Goal: Find specific page/section: Find specific page/section

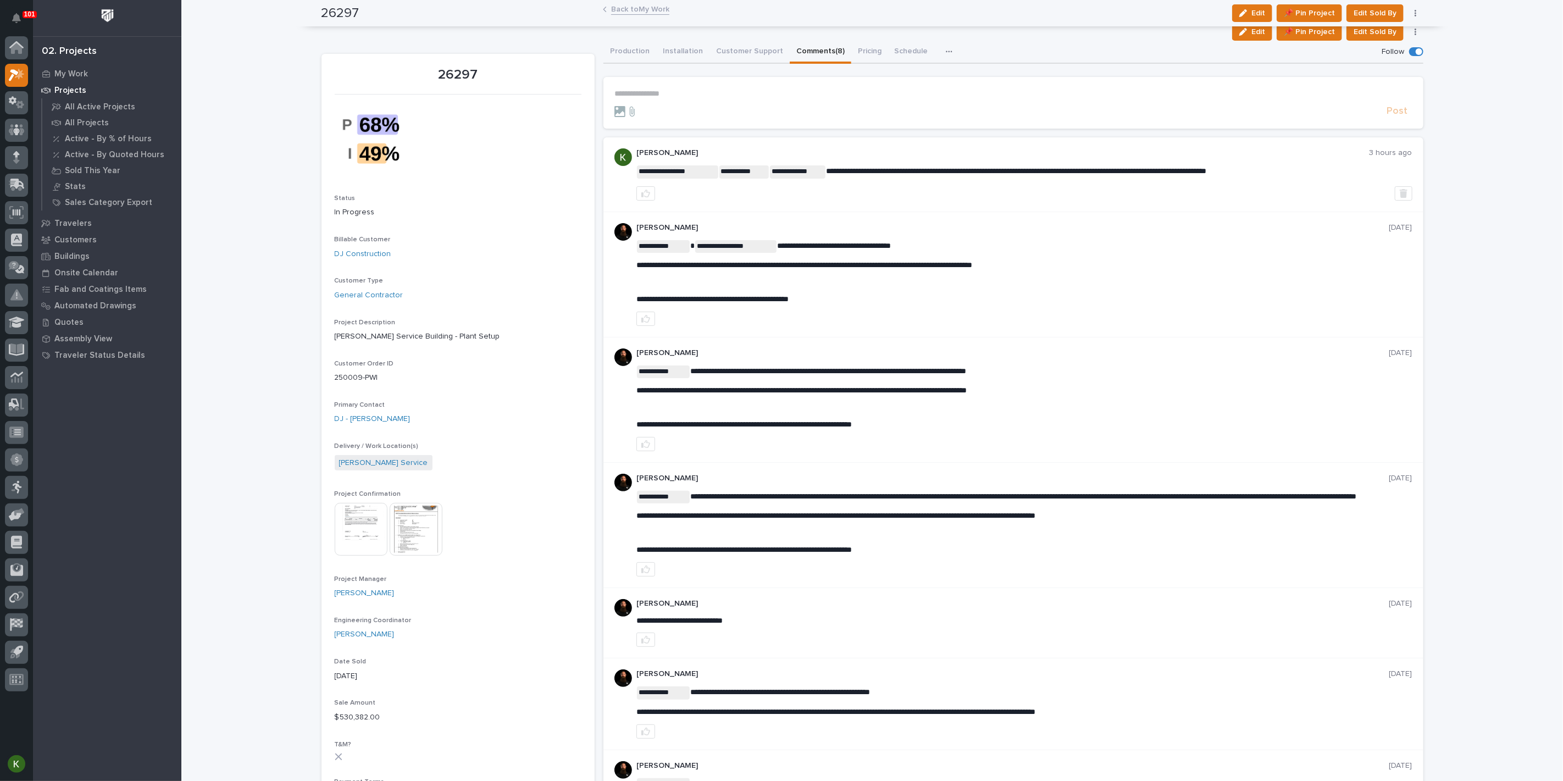
scroll to position [61, 0]
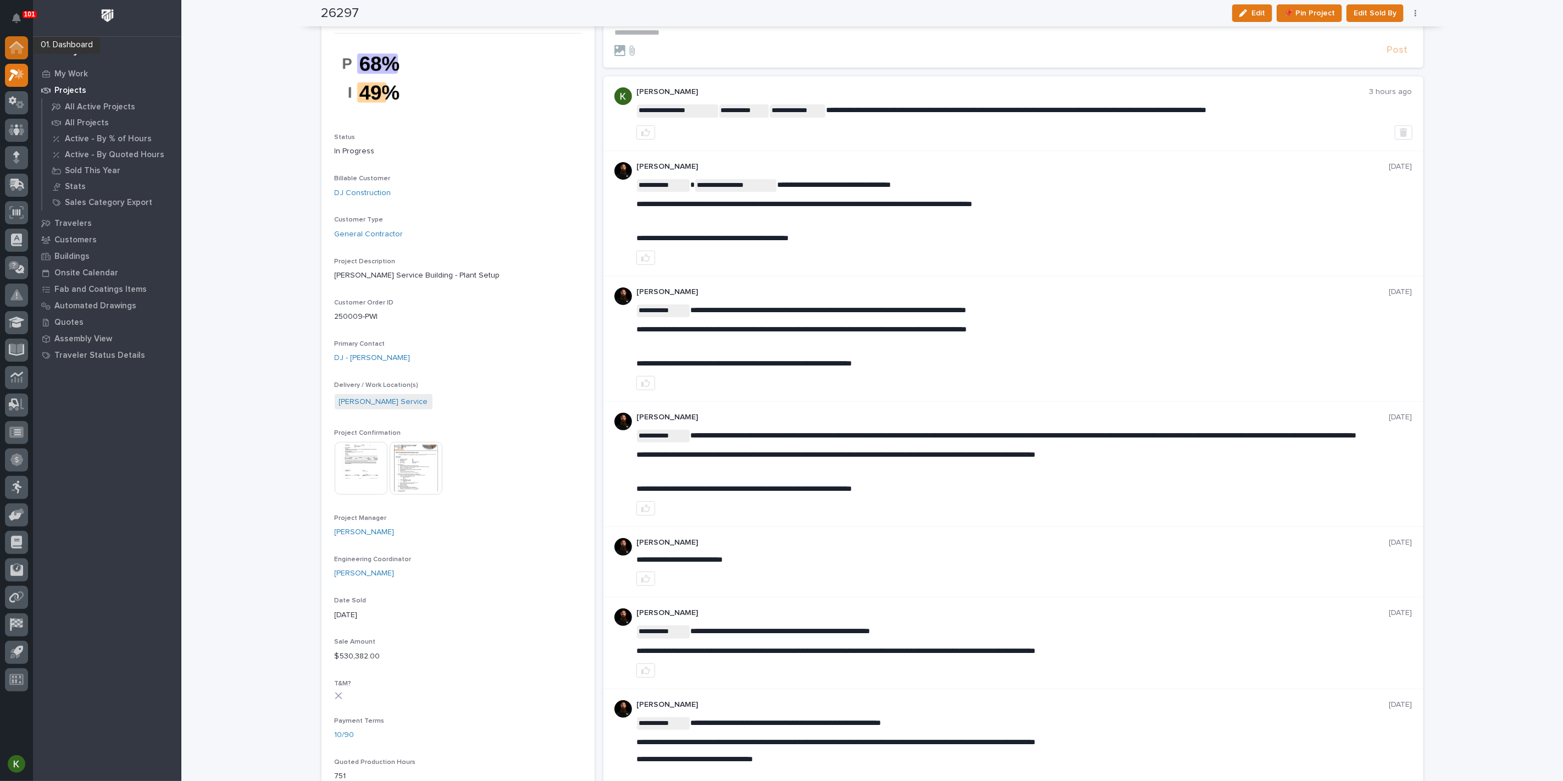
click at [11, 47] on icon at bounding box center [16, 44] width 14 height 7
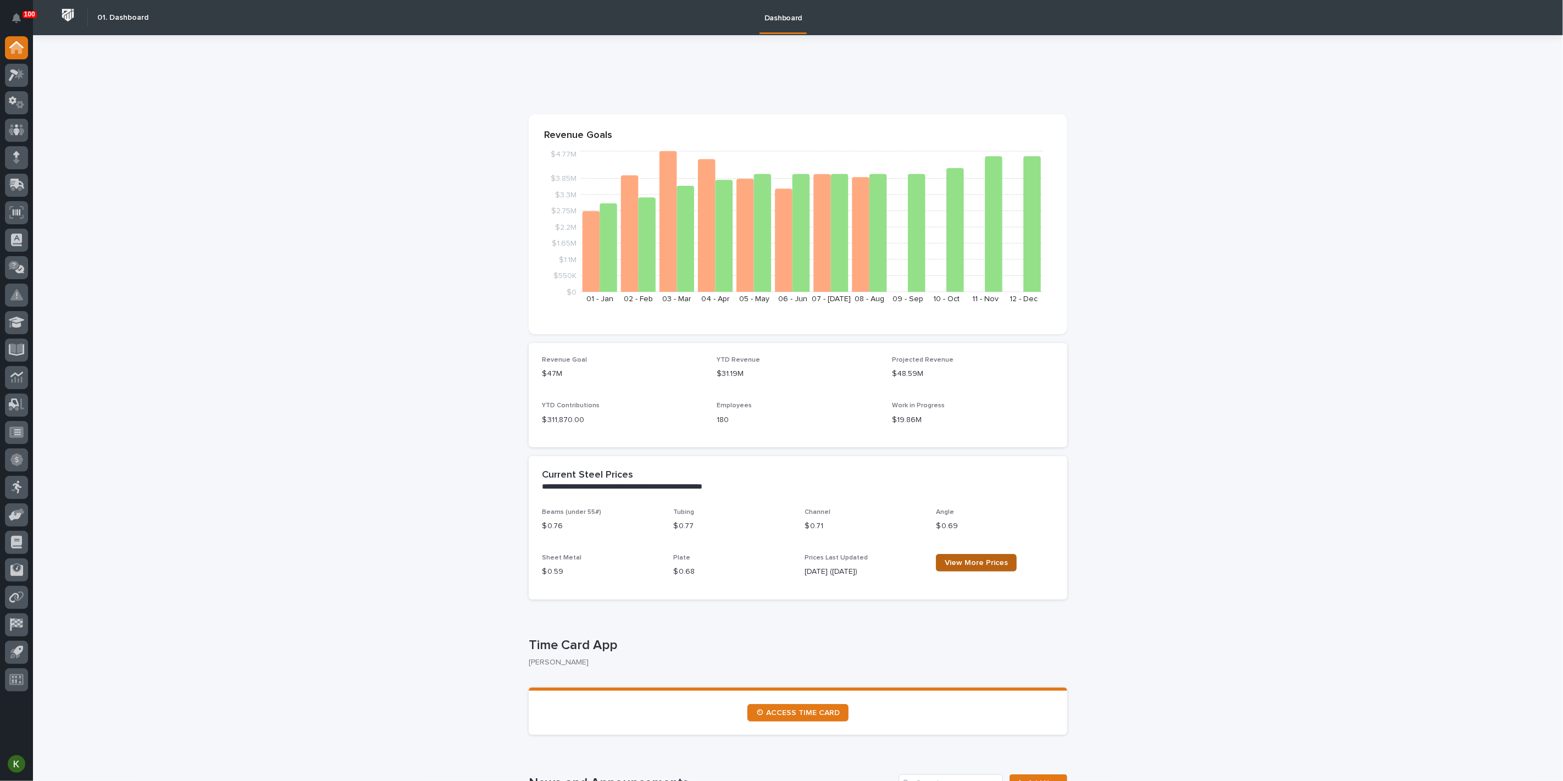
click at [986, 567] on span "View More Prices" at bounding box center [976, 563] width 63 height 8
